Goal: Task Accomplishment & Management: Use online tool/utility

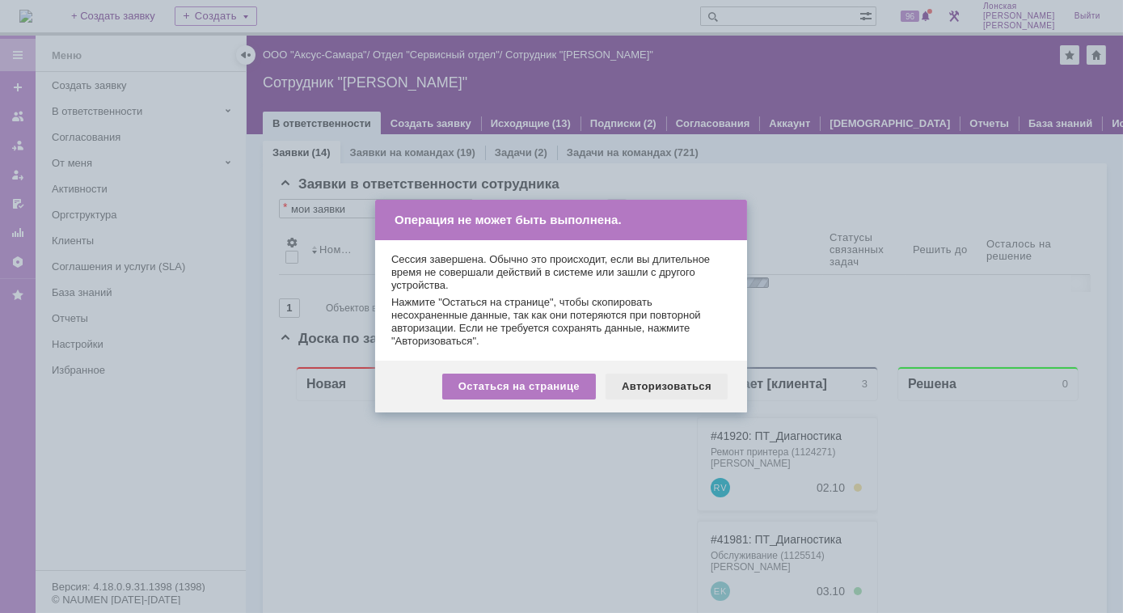
click at [679, 382] on div "Авторизоваться" at bounding box center [667, 387] width 122 height 26
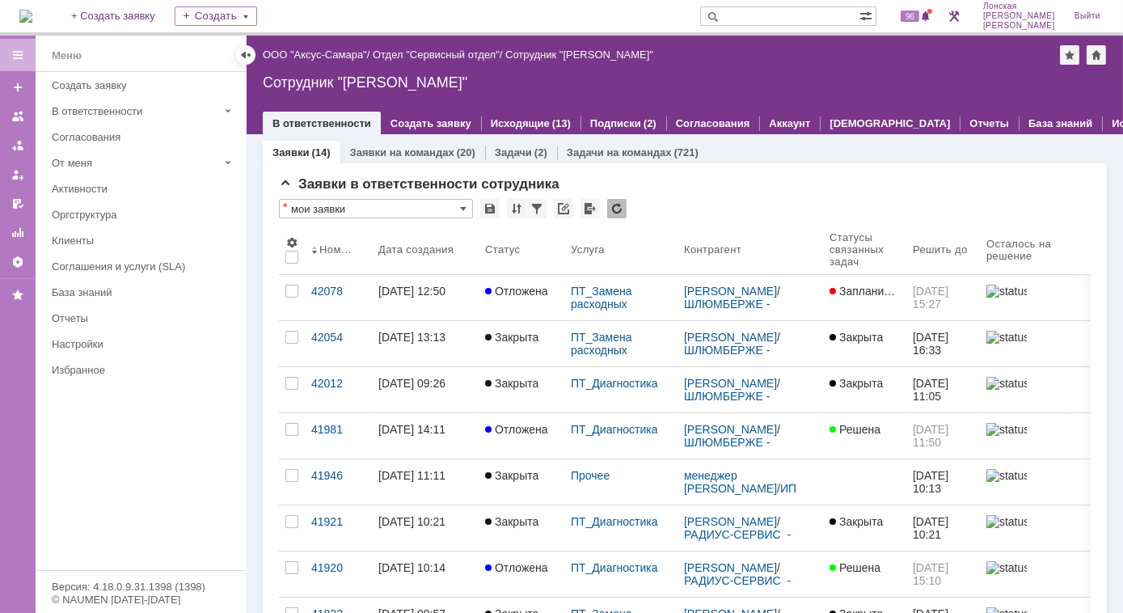
click at [804, 19] on input "text" at bounding box center [779, 15] width 159 height 19
type input "28552"
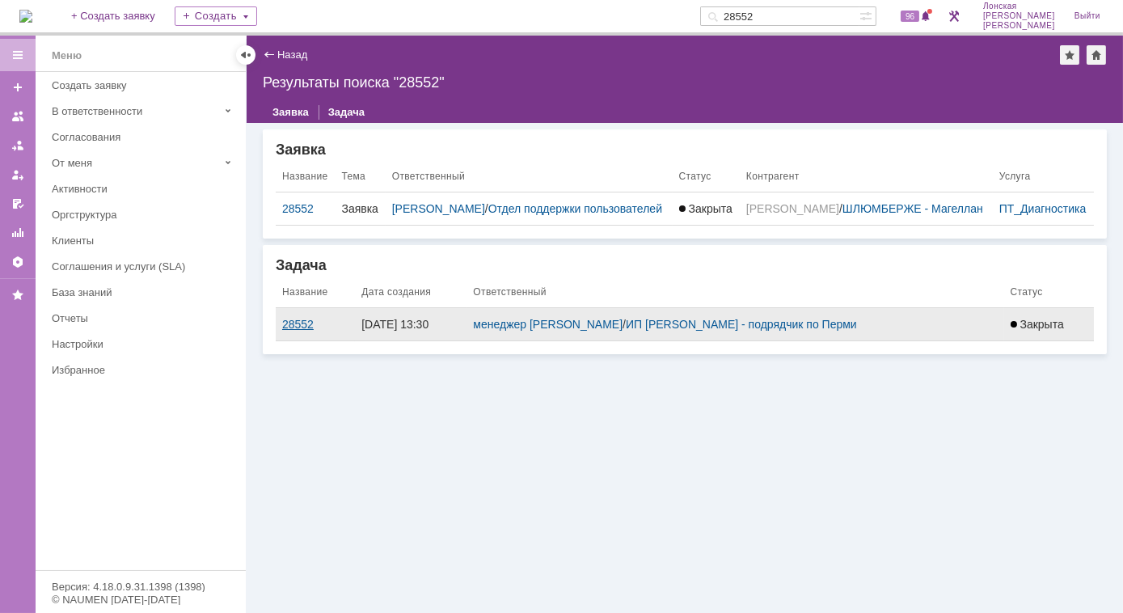
click at [295, 329] on div "28552" at bounding box center [315, 324] width 66 height 13
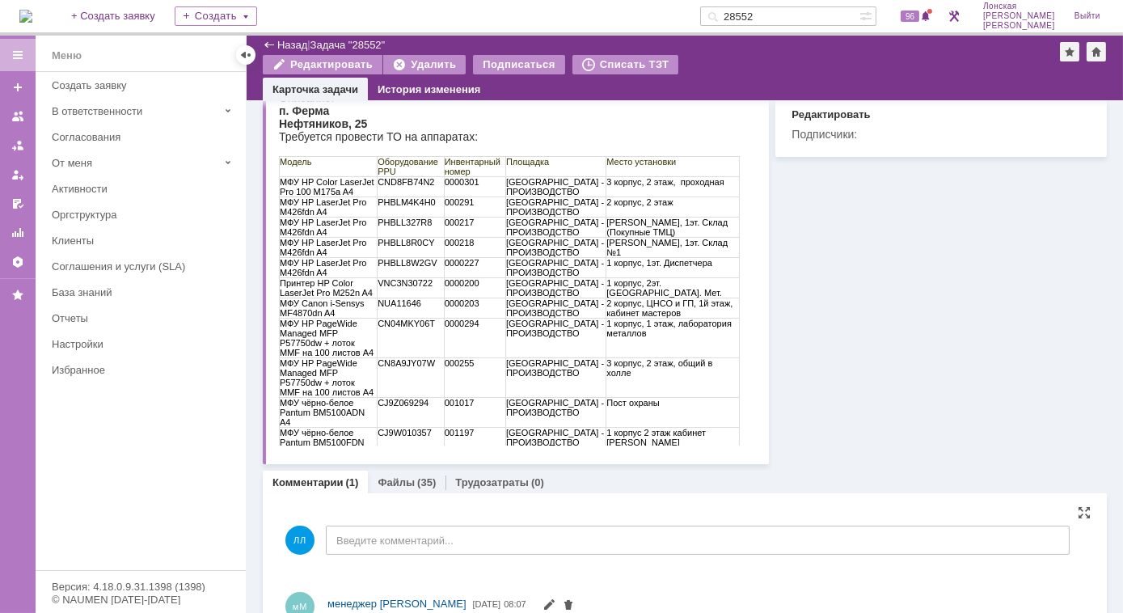
scroll to position [263, 0]
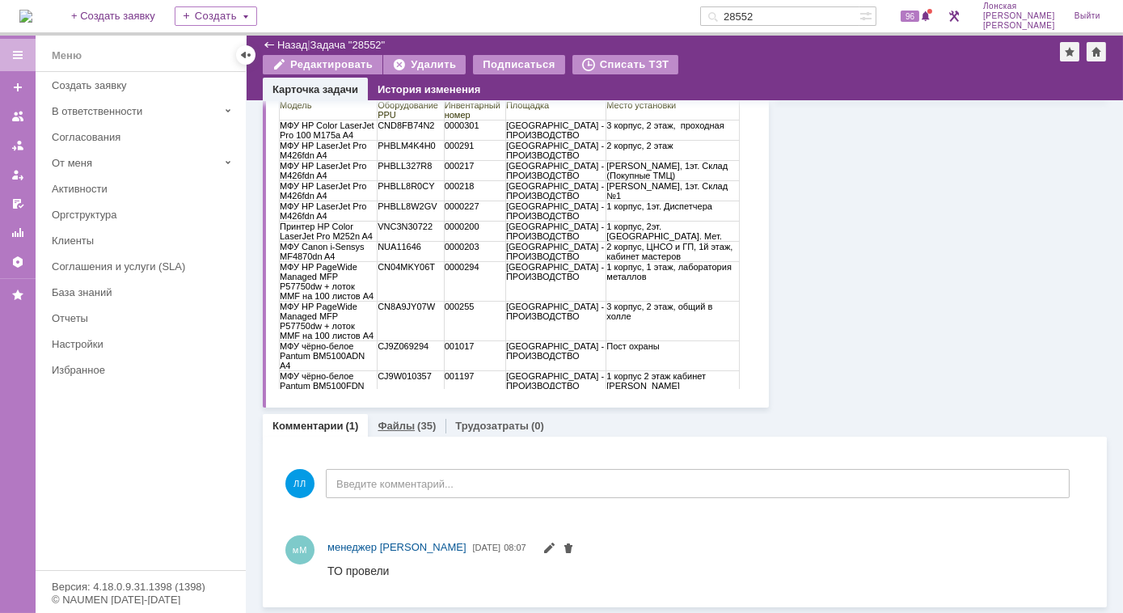
click at [392, 426] on link "Файлы" at bounding box center [396, 426] width 37 height 12
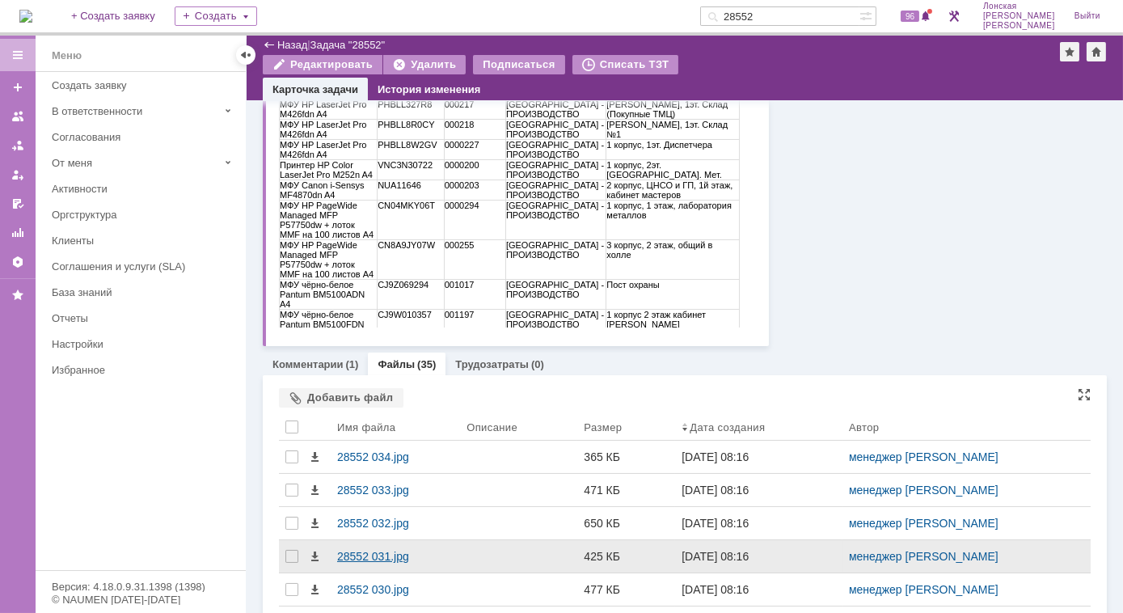
scroll to position [483, 0]
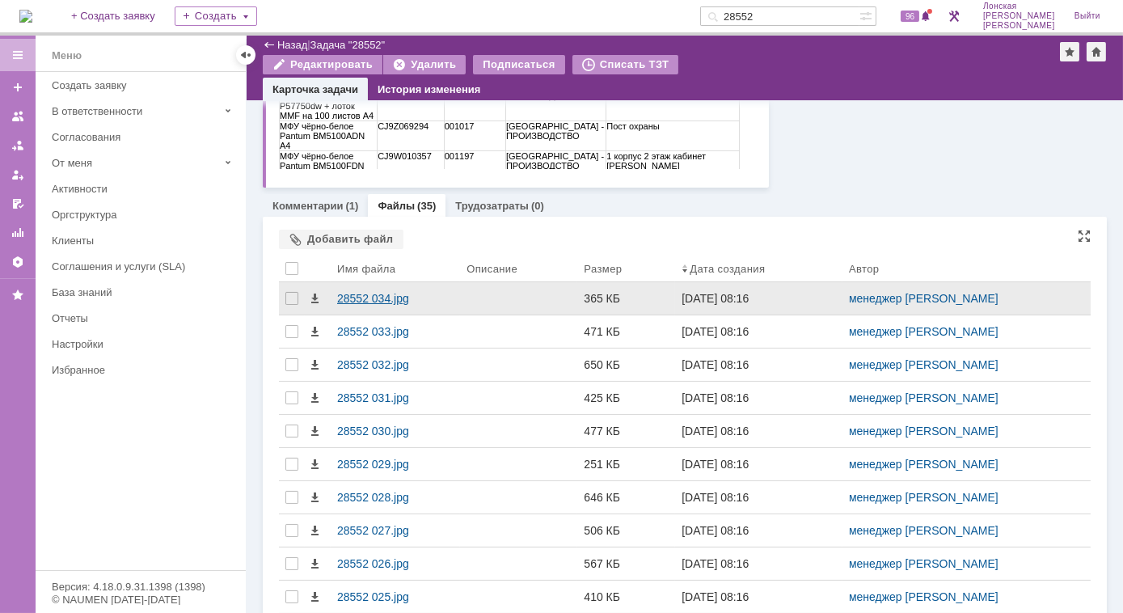
click at [360, 293] on div "28552 034.jpg" at bounding box center [395, 298] width 116 height 13
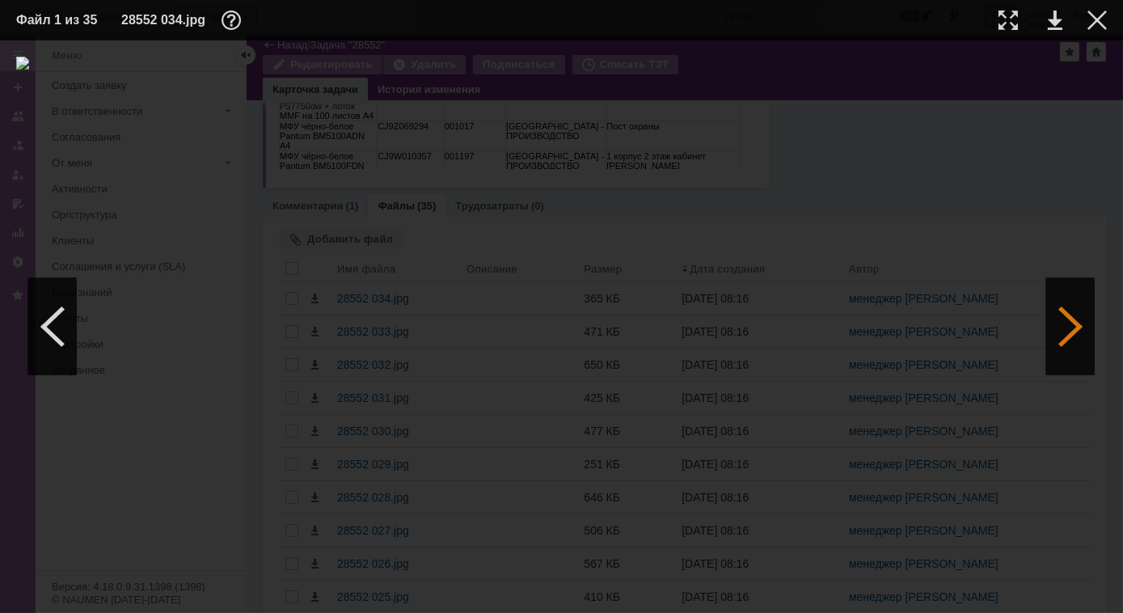
click at [1058, 340] on div at bounding box center [1070, 326] width 49 height 97
click at [1067, 307] on div at bounding box center [1070, 326] width 49 height 97
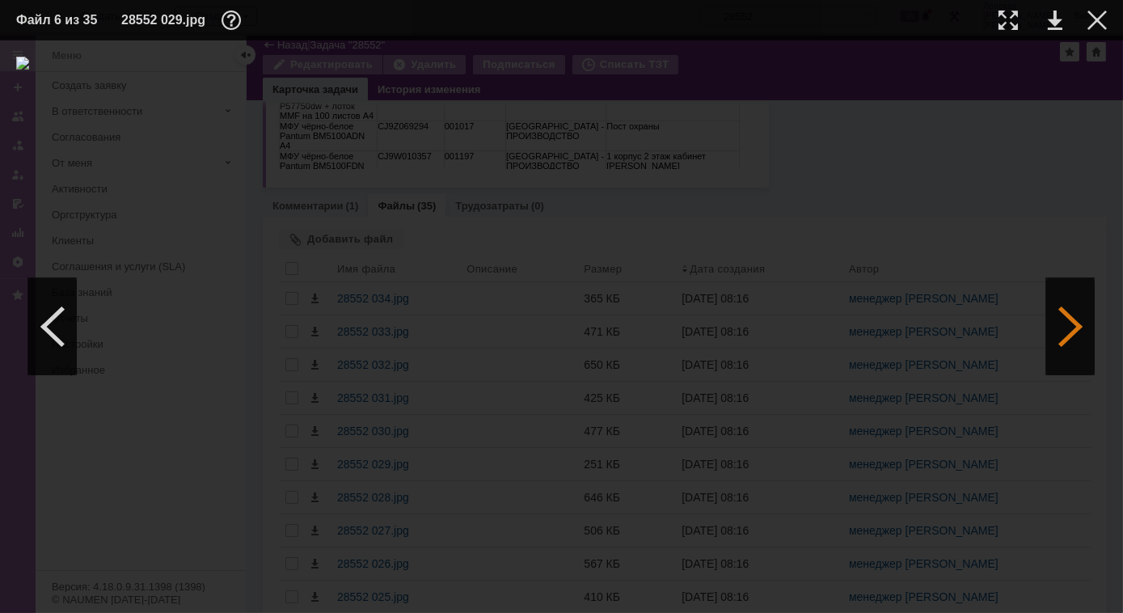
click at [1067, 307] on div at bounding box center [1070, 326] width 49 height 97
click at [59, 322] on div at bounding box center [52, 326] width 49 height 97
click at [1007, 23] on div at bounding box center [1008, 20] width 19 height 19
click at [61, 329] on div at bounding box center [52, 326] width 49 height 97
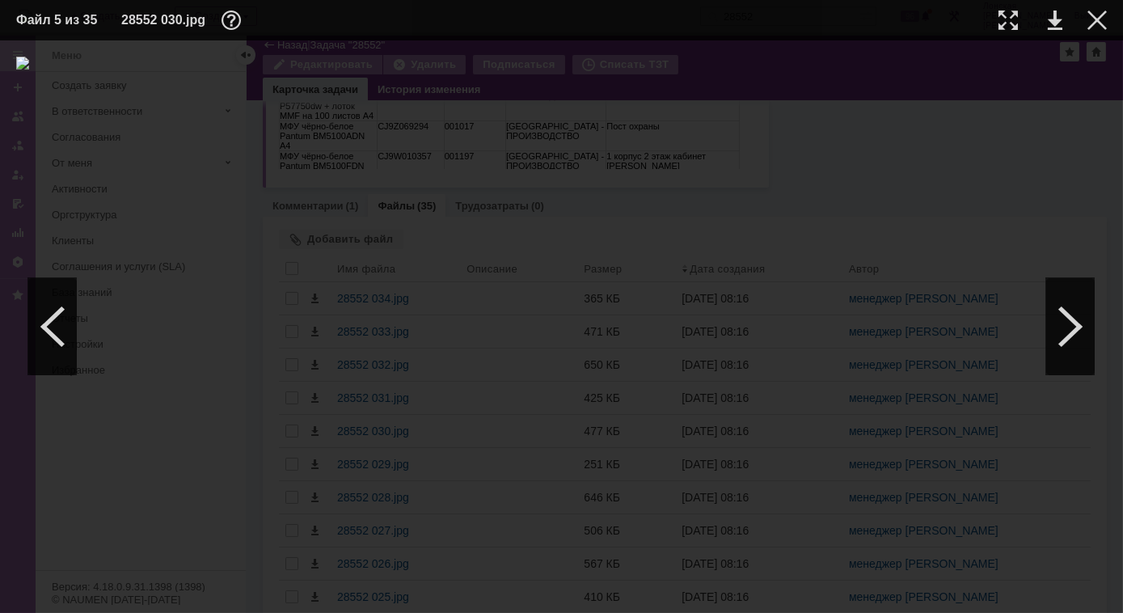
scroll to position [0, 0]
click at [1012, 26] on div at bounding box center [1008, 20] width 19 height 19
drag, startPoint x: 476, startPoint y: 609, endPoint x: 337, endPoint y: 607, distance: 139.1
click at [337, 607] on div at bounding box center [561, 326] width 1123 height 572
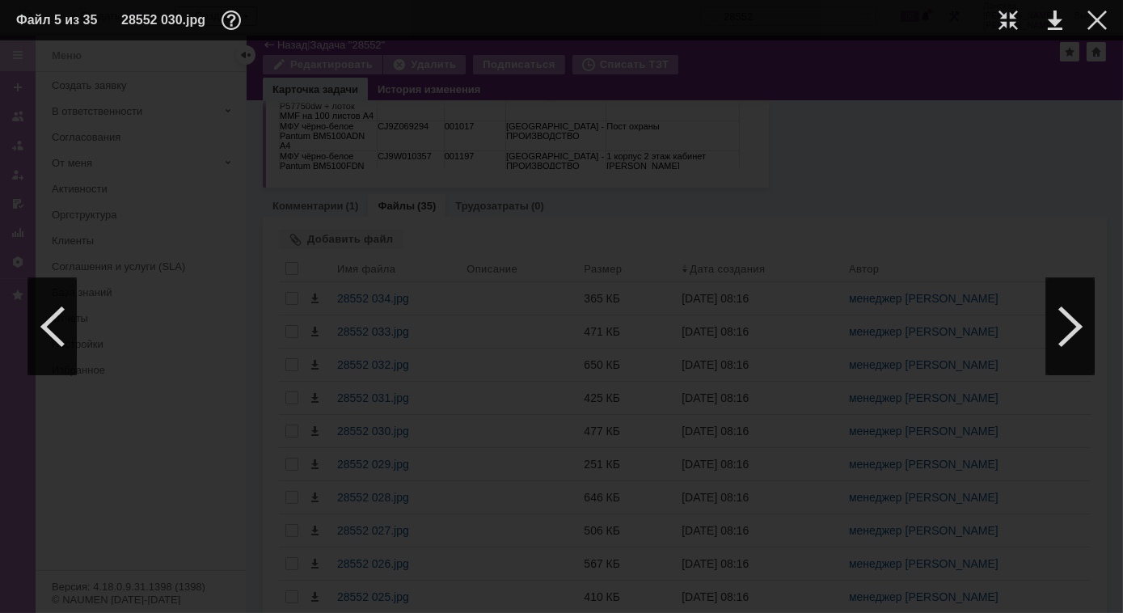
scroll to position [1320, 213]
drag, startPoint x: 485, startPoint y: 609, endPoint x: 797, endPoint y: 613, distance: 312.1
click at [797, 612] on div at bounding box center [561, 326] width 1123 height 572
click at [56, 342] on div at bounding box center [52, 326] width 49 height 97
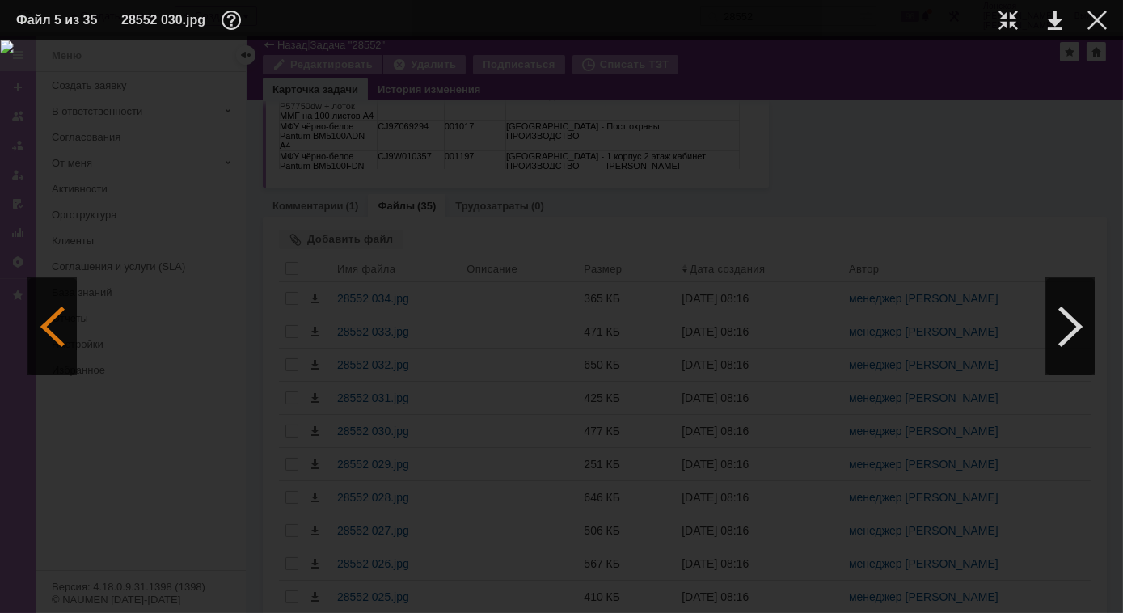
scroll to position [0, 0]
click at [1013, 27] on div at bounding box center [1008, 20] width 19 height 19
drag, startPoint x: 441, startPoint y: 606, endPoint x: 269, endPoint y: 589, distance: 173.1
click at [269, 589] on div at bounding box center [561, 326] width 1123 height 572
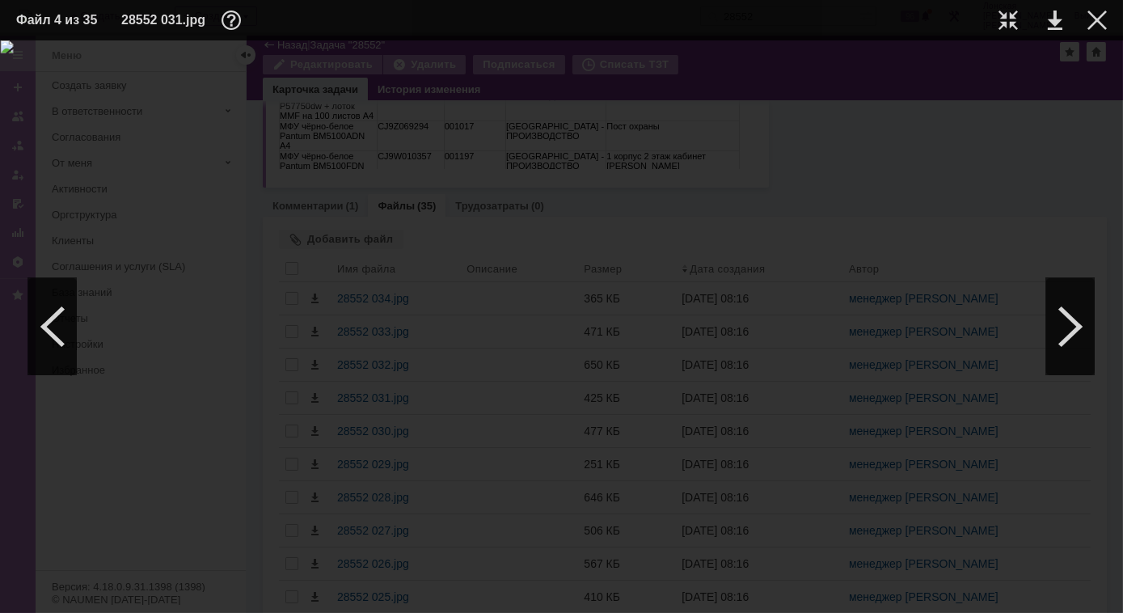
drag, startPoint x: 420, startPoint y: 605, endPoint x: 703, endPoint y: 602, distance: 282.2
click at [703, 602] on div at bounding box center [561, 326] width 1123 height 572
click at [61, 323] on div at bounding box center [52, 326] width 49 height 97
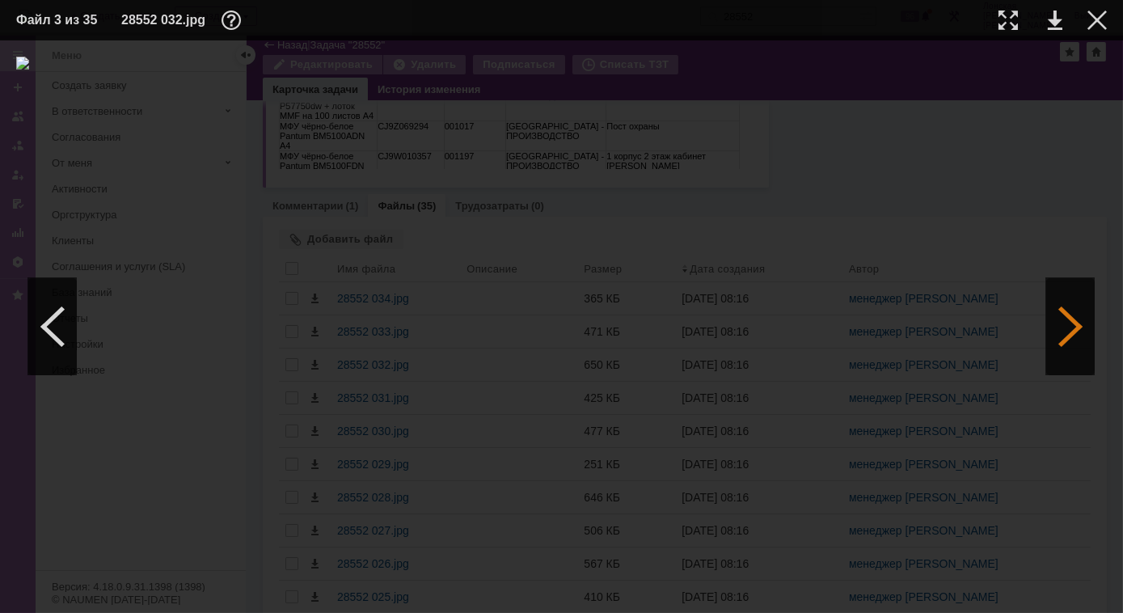
click at [1061, 317] on div at bounding box center [1070, 326] width 49 height 97
click at [1060, 315] on div at bounding box center [1070, 326] width 49 height 97
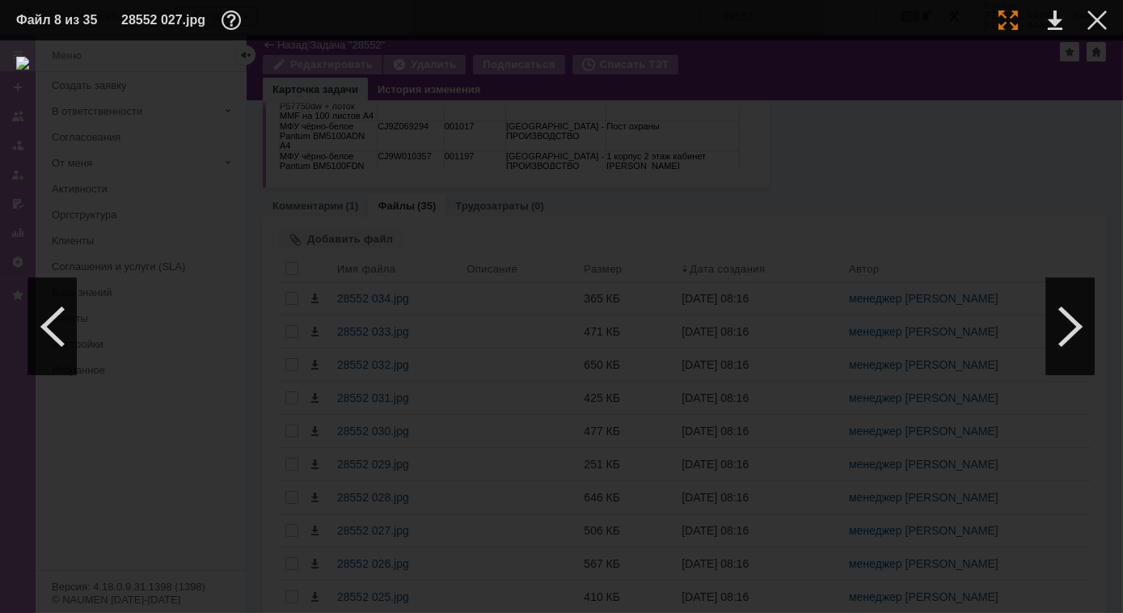
click at [1005, 18] on div at bounding box center [1008, 20] width 19 height 19
click at [43, 357] on div at bounding box center [52, 326] width 49 height 97
click at [1014, 23] on div at bounding box center [1008, 20] width 19 height 19
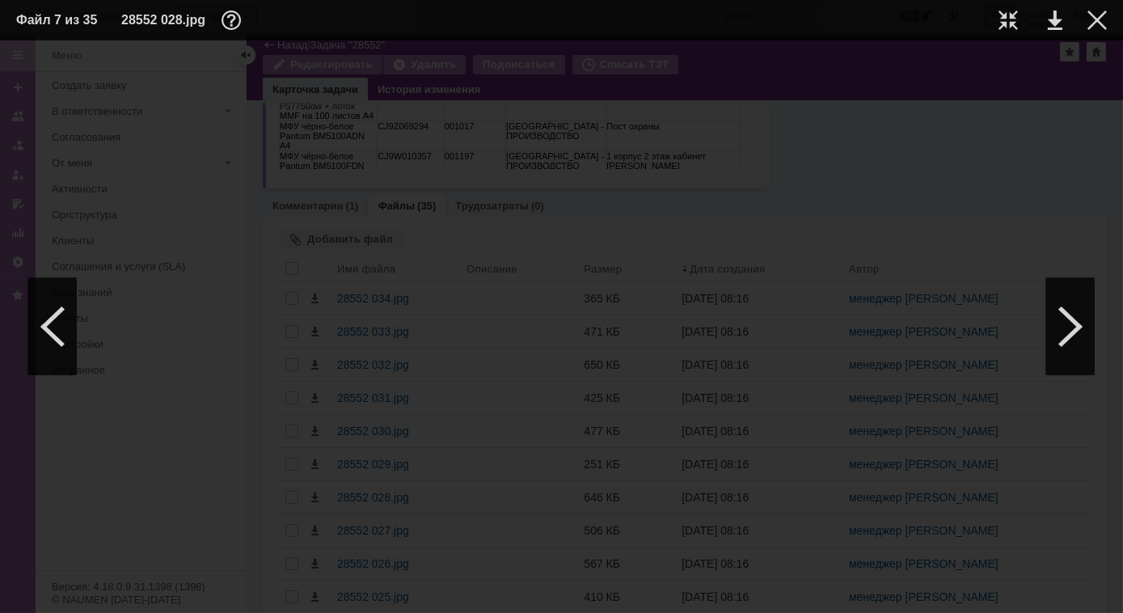
scroll to position [217, 114]
click at [56, 319] on div at bounding box center [52, 326] width 49 height 97
click at [1009, 18] on div at bounding box center [1008, 20] width 19 height 19
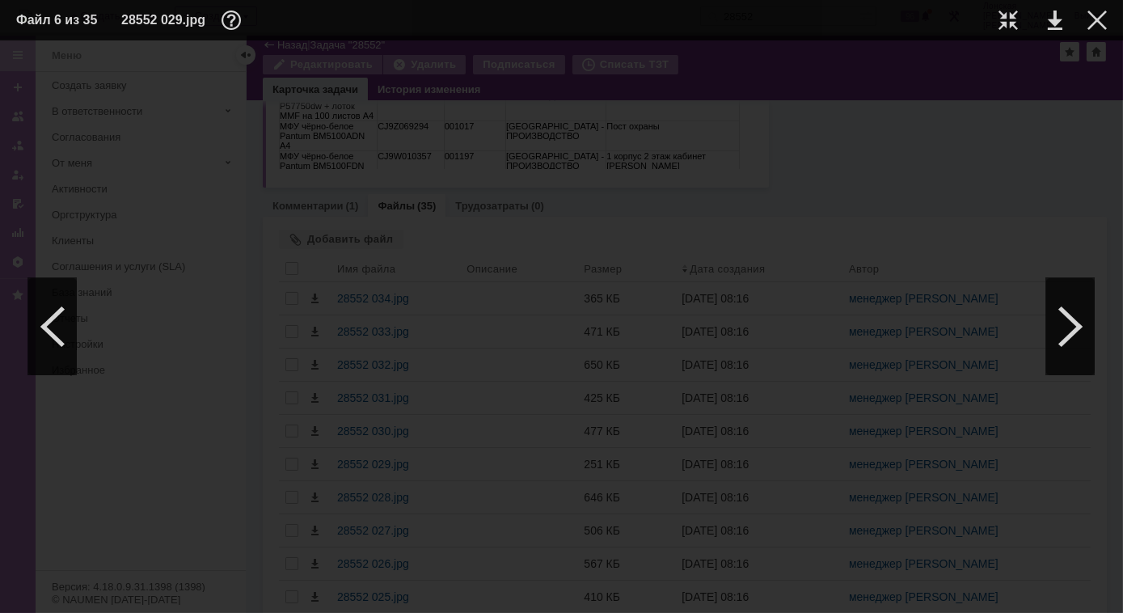
drag, startPoint x: 530, startPoint y: 606, endPoint x: 373, endPoint y: 601, distance: 157.0
click at [373, 601] on div at bounding box center [561, 326] width 1123 height 572
click at [61, 354] on div at bounding box center [52, 326] width 49 height 97
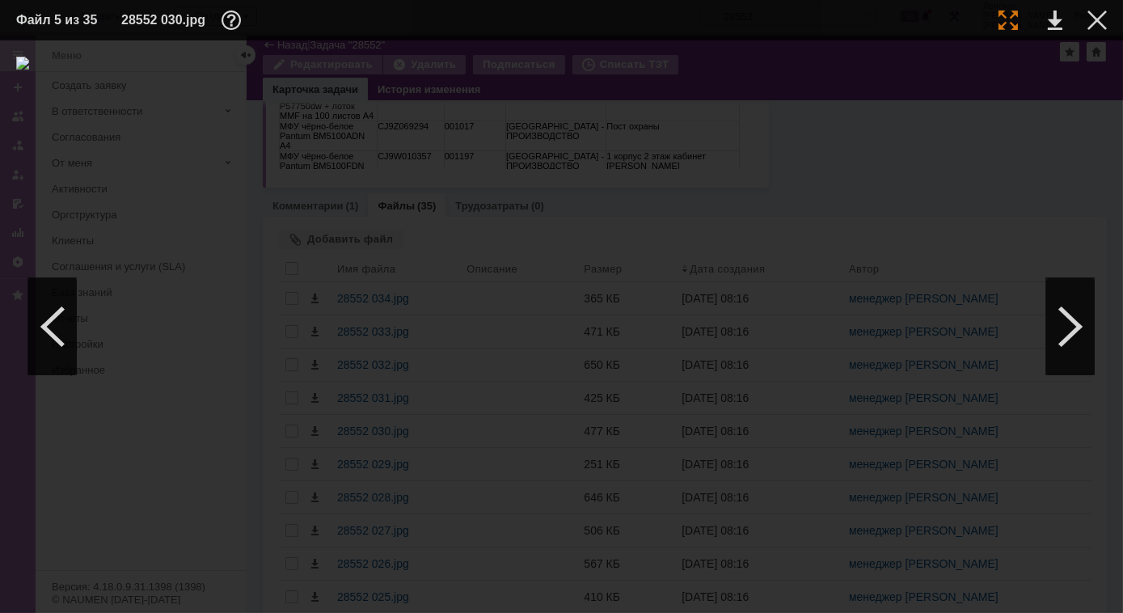
click at [1008, 24] on div at bounding box center [1008, 20] width 19 height 19
click at [1077, 328] on div at bounding box center [1070, 326] width 49 height 97
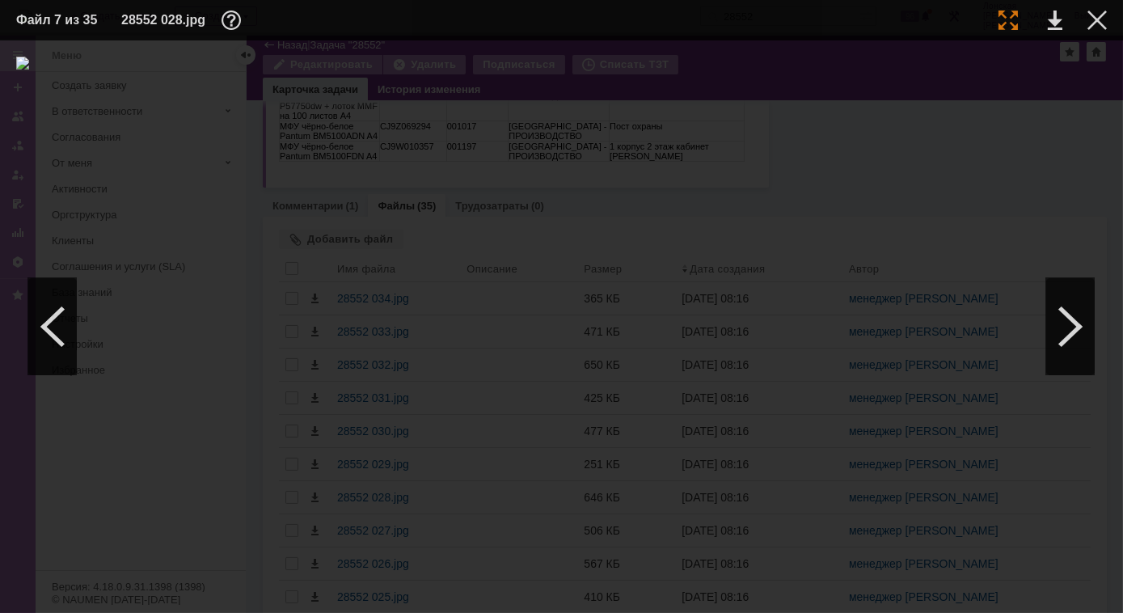
click at [1010, 21] on div at bounding box center [1008, 20] width 19 height 19
click at [65, 331] on div at bounding box center [52, 326] width 49 height 97
click at [1074, 298] on div at bounding box center [1070, 326] width 49 height 97
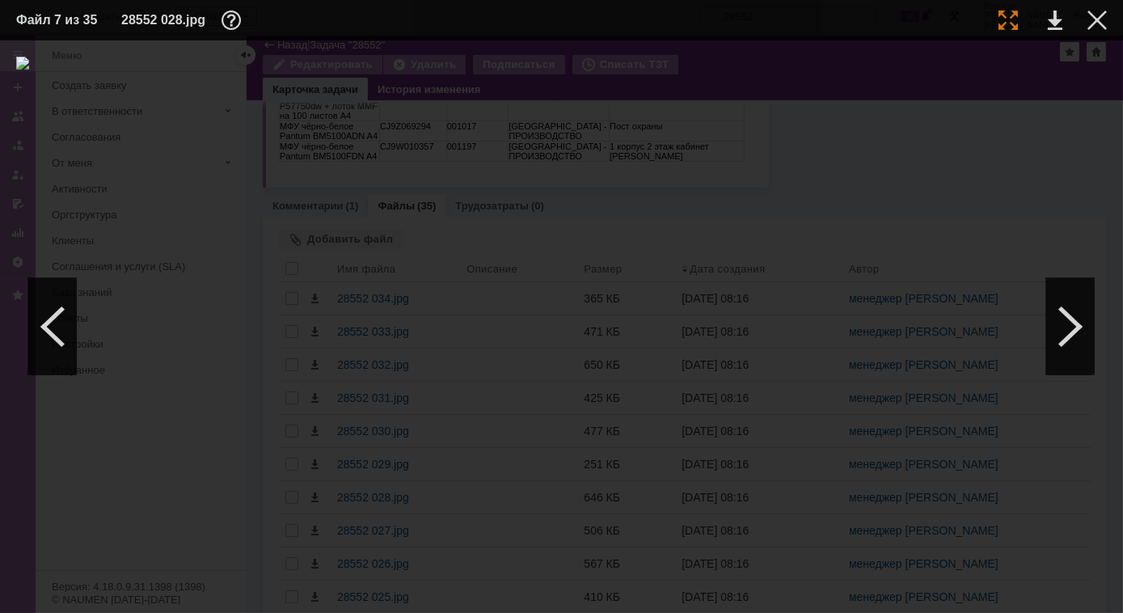
click at [1006, 23] on div at bounding box center [1008, 20] width 19 height 19
click at [64, 327] on div at bounding box center [52, 326] width 49 height 97
click at [1016, 27] on div at bounding box center [1008, 20] width 19 height 19
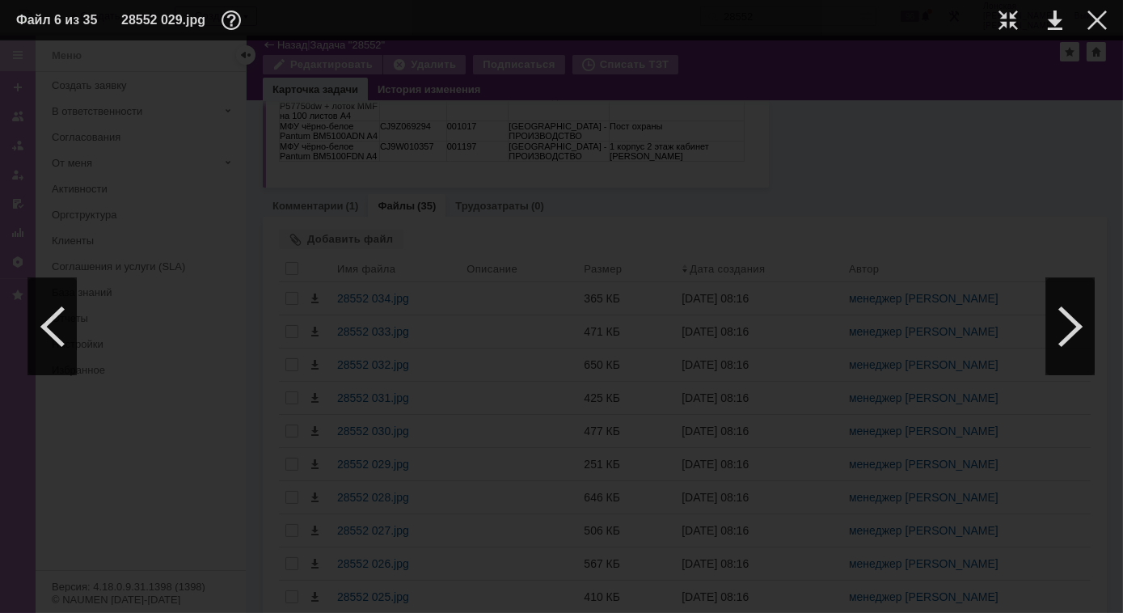
scroll to position [143, 0]
drag, startPoint x: 360, startPoint y: 607, endPoint x: 234, endPoint y: 599, distance: 126.4
click at [234, 599] on div at bounding box center [561, 326] width 1123 height 572
click at [43, 324] on div at bounding box center [52, 326] width 49 height 97
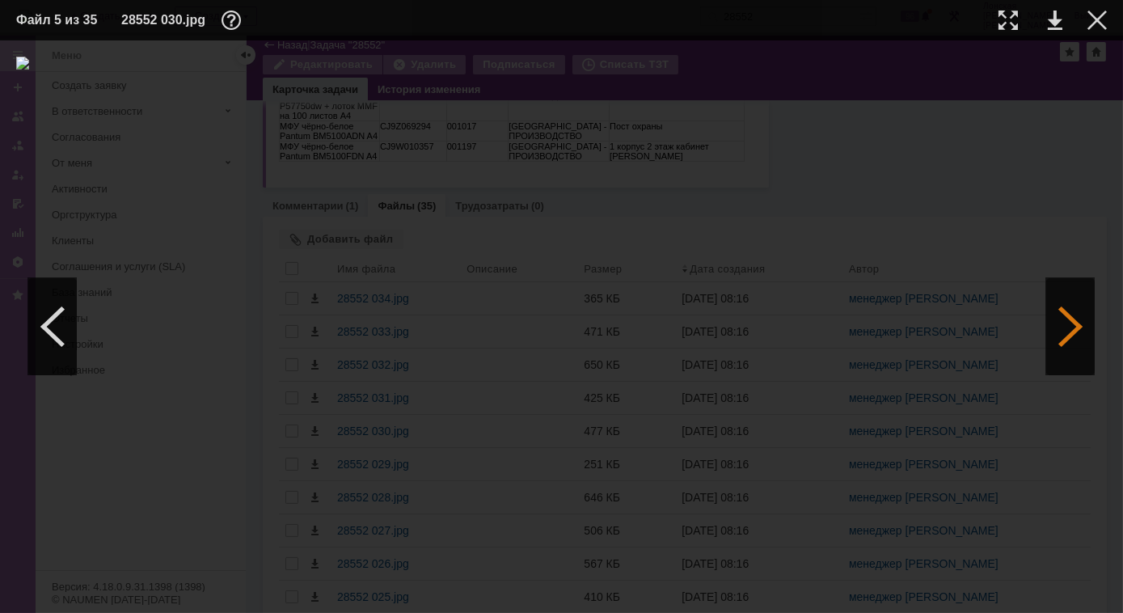
click at [1069, 331] on div at bounding box center [1070, 326] width 49 height 97
click at [1008, 22] on div at bounding box center [1008, 20] width 19 height 19
click at [52, 336] on div at bounding box center [52, 326] width 49 height 97
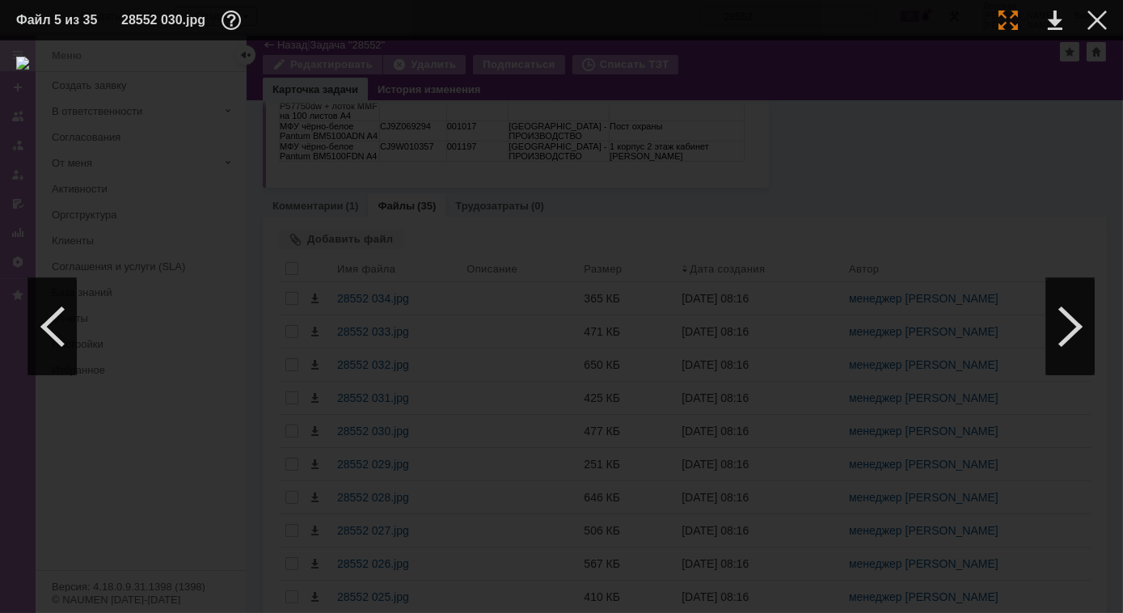
click at [1001, 23] on div at bounding box center [1008, 20] width 19 height 19
click at [1075, 346] on div at bounding box center [1070, 326] width 49 height 97
click at [1074, 347] on div at bounding box center [1070, 326] width 49 height 97
